Goal: Task Accomplishment & Management: Manage account settings

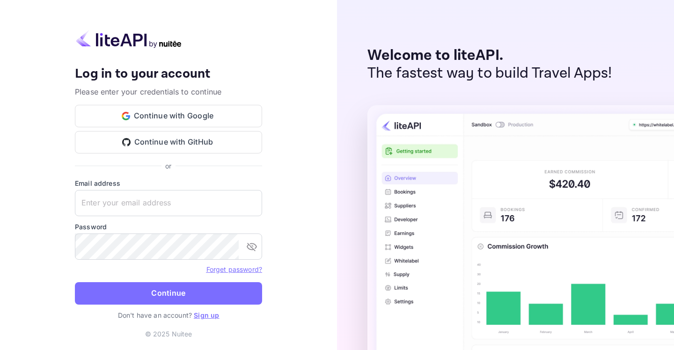
type input "karan.thakur@planurstay.com"
click at [182, 46] on img at bounding box center [129, 39] width 108 height 18
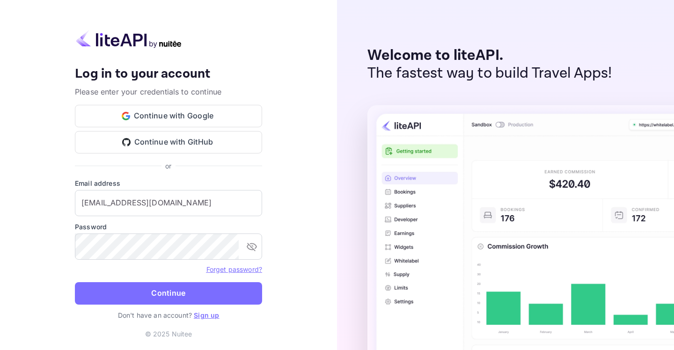
click at [129, 35] on img at bounding box center [129, 39] width 108 height 18
click at [166, 43] on img at bounding box center [129, 39] width 108 height 18
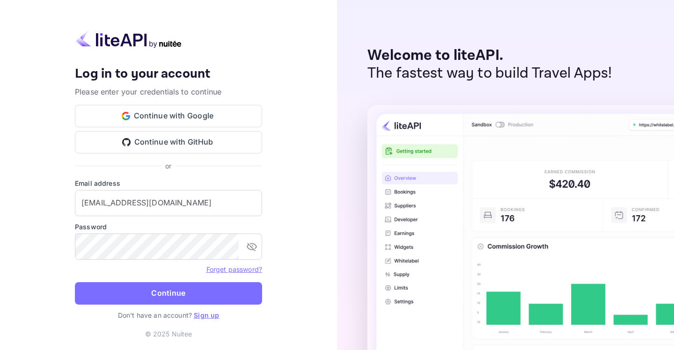
click at [166, 43] on img at bounding box center [129, 39] width 108 height 18
click at [303, 291] on div "Your account has been created successfully, a confirmation link has been sent t…" at bounding box center [168, 175] width 337 height 350
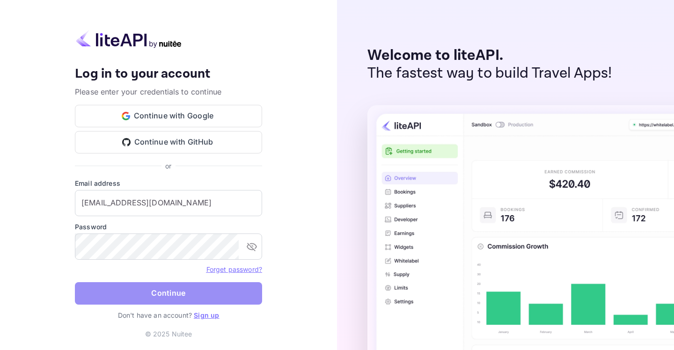
click at [206, 293] on button "Continue" at bounding box center [168, 293] width 187 height 22
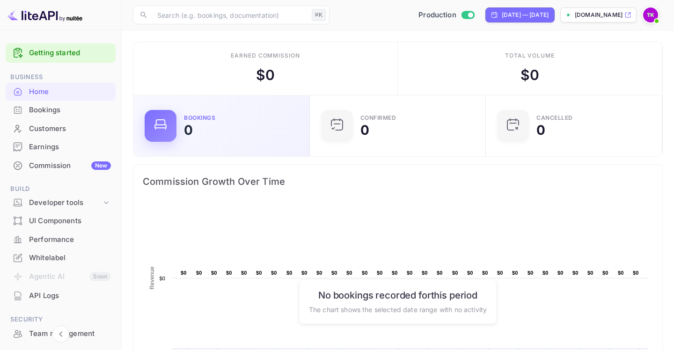
scroll to position [0, 0]
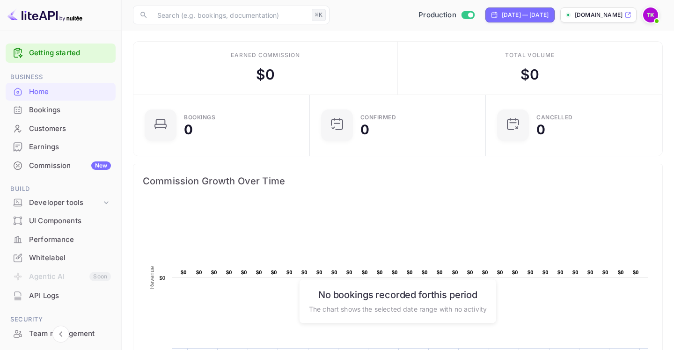
click at [58, 128] on div "Customers" at bounding box center [70, 129] width 82 height 11
click at [53, 112] on div "Bookings" at bounding box center [70, 110] width 82 height 11
